Goal: Task Accomplishment & Management: Use online tool/utility

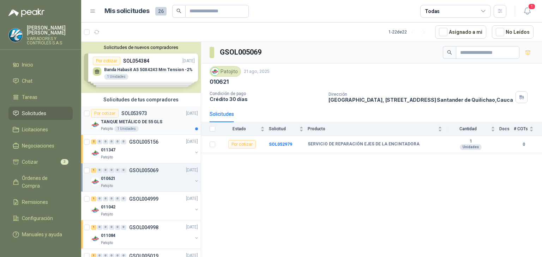
click at [137, 121] on p "TANQUE METÁLICO DE 55 GLS" at bounding box center [131, 122] width 61 height 7
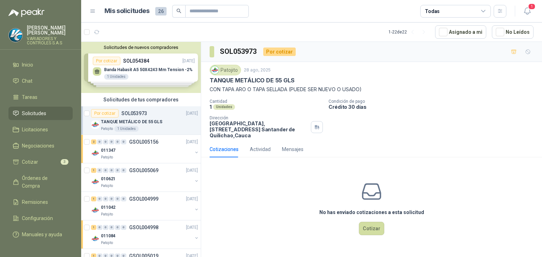
click at [160, 59] on div "Solicitudes de nuevos compradores Por cotizar SOL054384 [DATE] Banda Habasit A5…" at bounding box center [141, 67] width 120 height 51
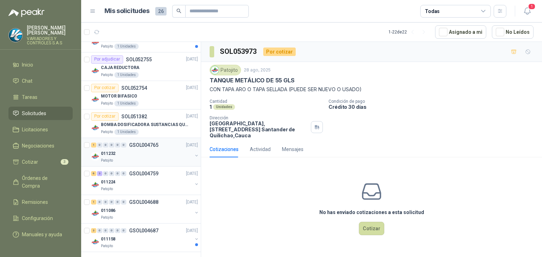
scroll to position [605, 0]
click at [134, 67] on p "CAJA REDUCTORA" at bounding box center [120, 66] width 38 height 7
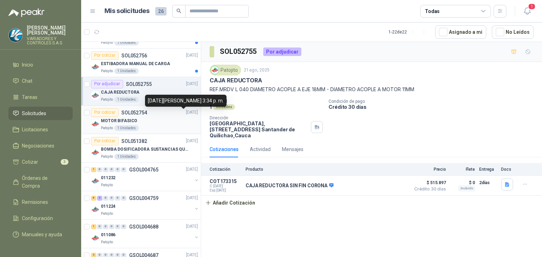
scroll to position [534, 0]
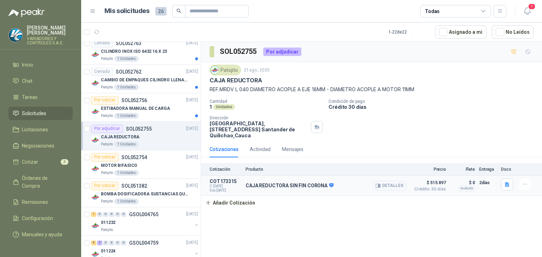
click at [342, 194] on article "COT173315 C: [DATE] Exp: [DATE] CAJA REDUCTORA SIN FIN CORONA Detalles $ 515.89…" at bounding box center [371, 186] width 341 height 20
click at [332, 188] on div "CAJA REDUCTORA SIN FIN CORONA Detalles" at bounding box center [325, 186] width 161 height 14
click at [329, 185] on icon at bounding box center [331, 185] width 5 height 4
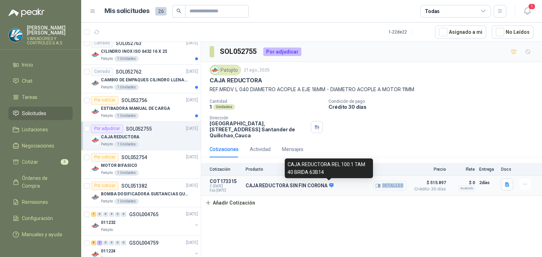
click at [329, 185] on icon at bounding box center [331, 185] width 5 height 4
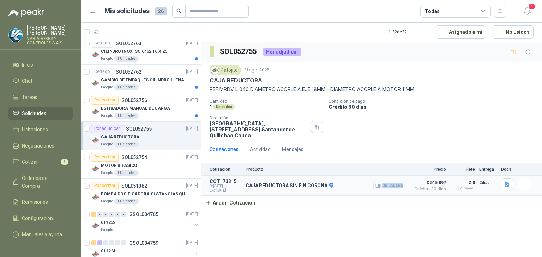
click at [386, 184] on button "Detalles" at bounding box center [389, 186] width 33 height 10
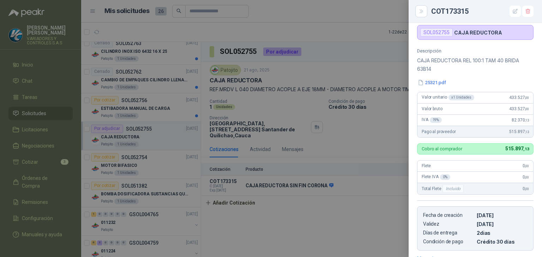
scroll to position [8, 0]
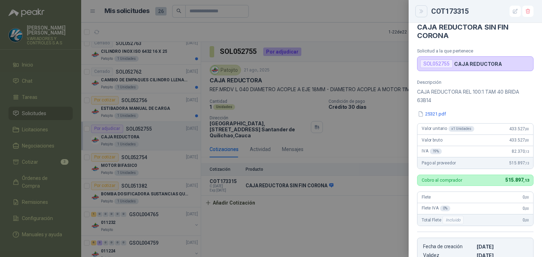
click at [422, 11] on icon "Close" at bounding box center [421, 11] width 6 height 6
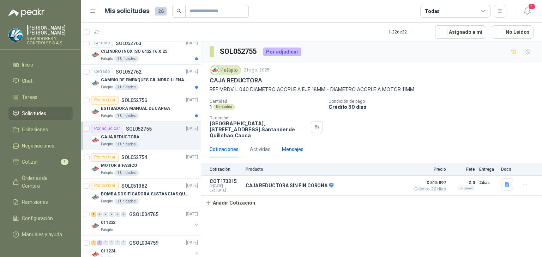
click at [286, 152] on div "Mensajes" at bounding box center [293, 150] width 22 height 8
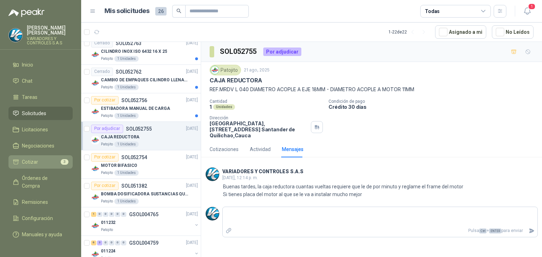
click at [48, 160] on li "Cotizar 3" at bounding box center [41, 162] width 56 height 8
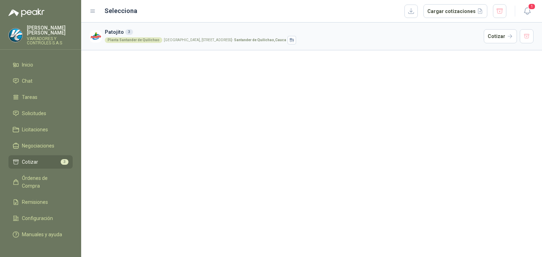
click at [127, 36] on div "Planta [GEOGRAPHIC_DATA], [STREET_ADDRESS]" at bounding box center [293, 40] width 376 height 8
click at [143, 41] on div "Planta Santander de Quilichao" at bounding box center [133, 40] width 57 height 6
click at [118, 33] on h3 "Patojito 3" at bounding box center [293, 32] width 376 height 8
click at [491, 38] on button "Cotizar" at bounding box center [499, 36] width 33 height 14
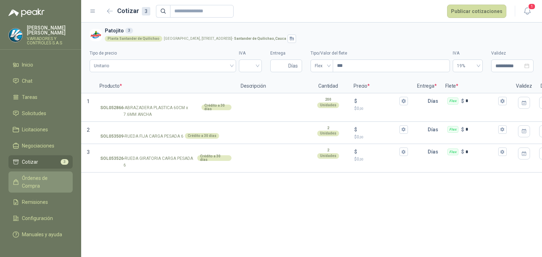
click at [48, 172] on link "Órdenes de Compra" at bounding box center [40, 182] width 64 height 21
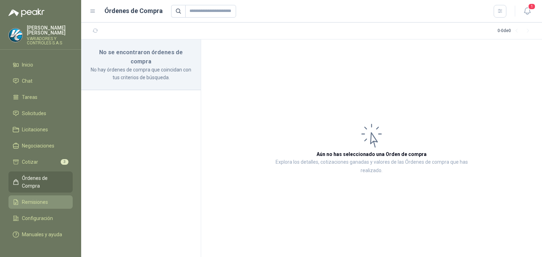
click at [32, 198] on span "Remisiones" at bounding box center [35, 202] width 26 height 8
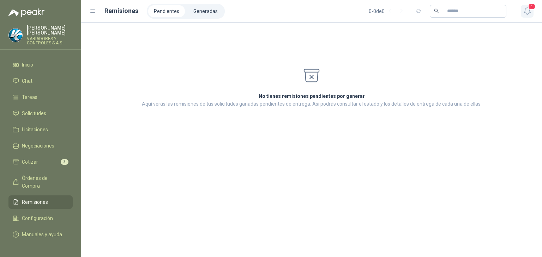
click at [526, 14] on icon "button" at bounding box center [527, 11] width 6 height 7
